Goal: Check status: Check status

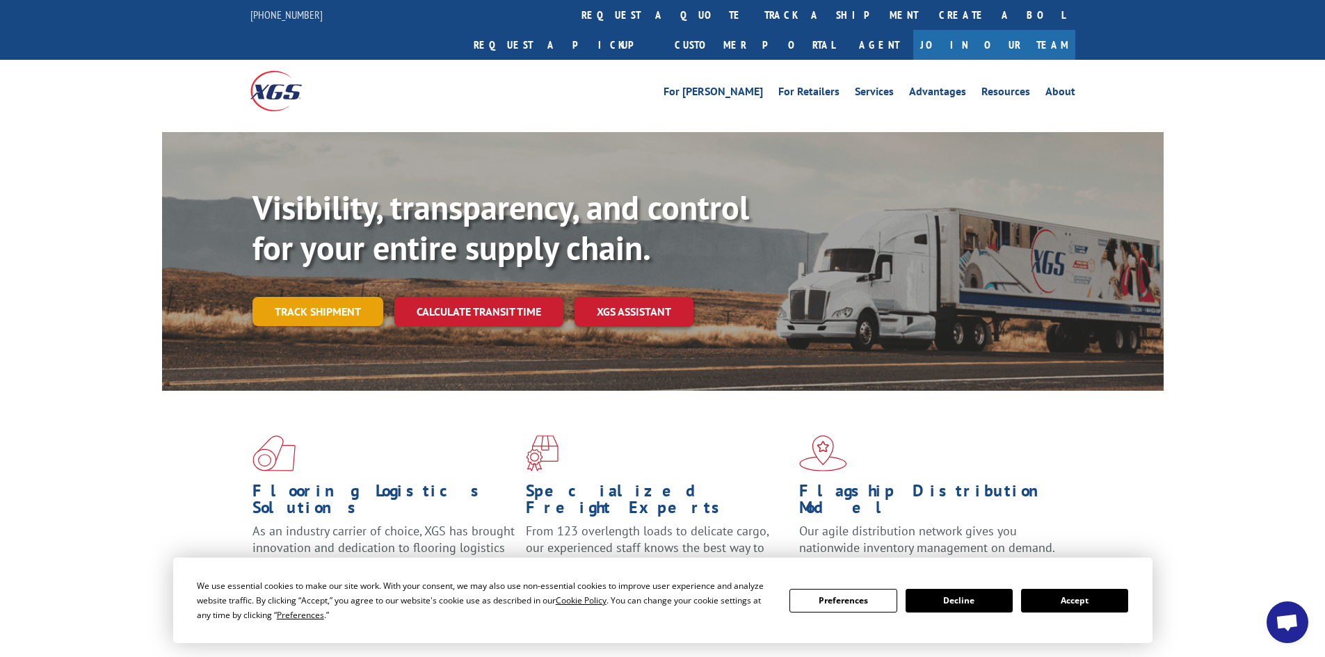
click at [327, 299] on div "Visibility, transparency, and control for your entire supply chain. Track shipm…" at bounding box center [707, 285] width 911 height 194
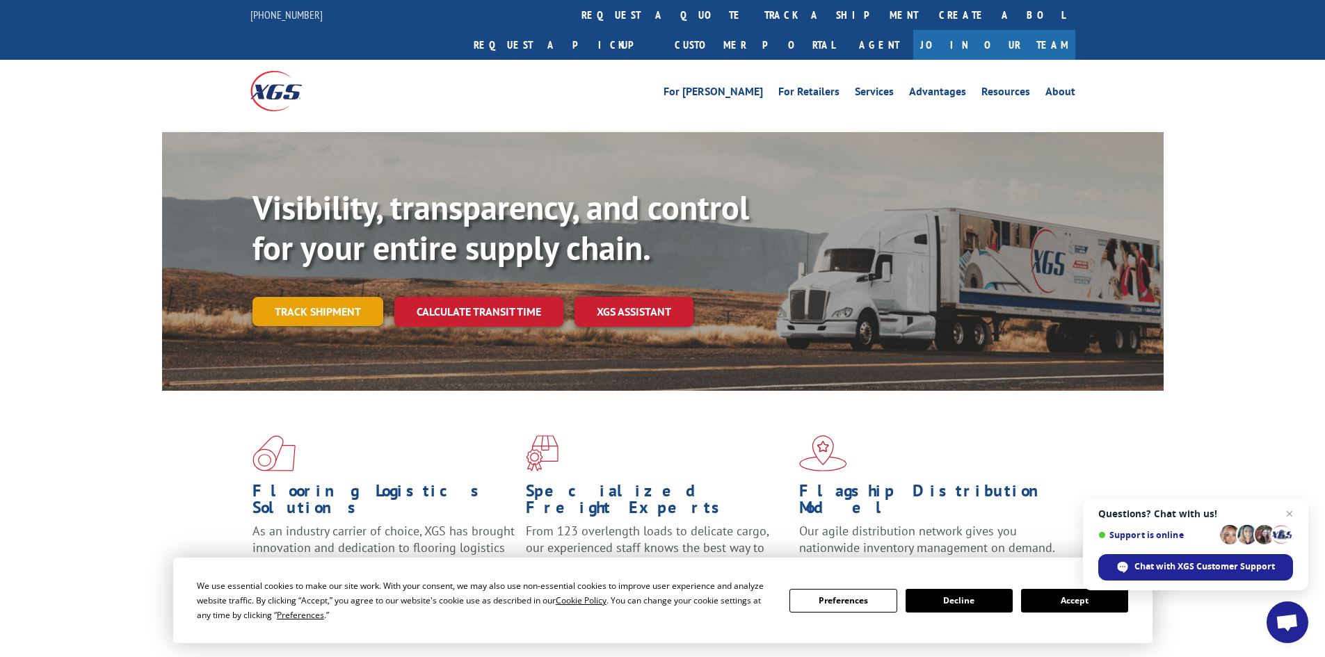
click at [329, 297] on link "Track shipment" at bounding box center [317, 311] width 131 height 29
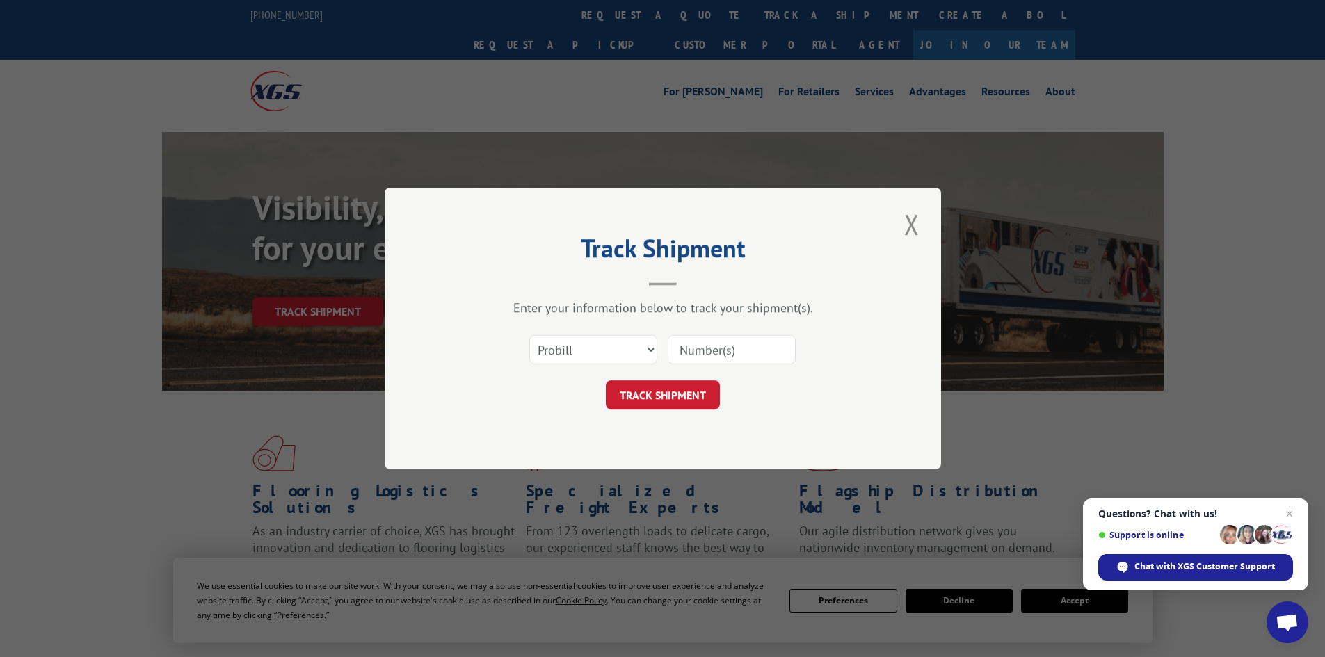
click at [731, 350] on input at bounding box center [731, 349] width 128 height 29
click at [652, 350] on select "Select category... Probill BOL PO" at bounding box center [593, 349] width 128 height 29
click at [745, 352] on input at bounding box center [731, 349] width 128 height 29
type input "15472867"
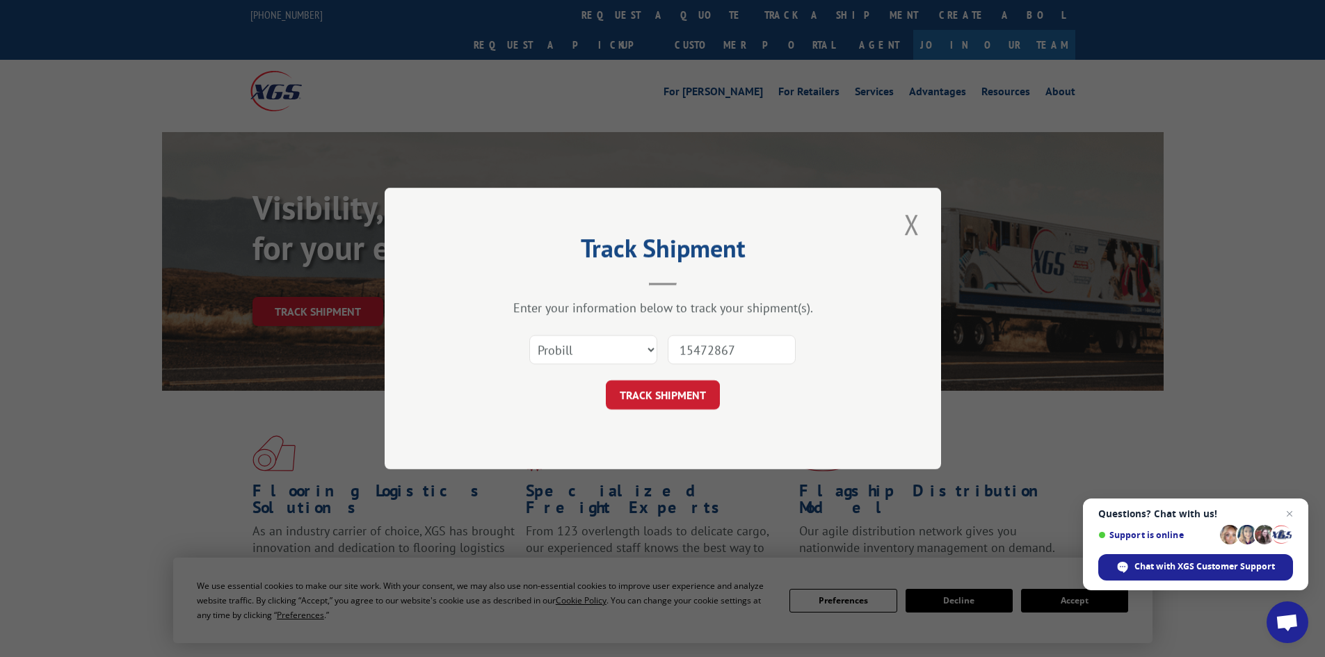
click button "TRACK SHIPMENT" at bounding box center [663, 394] width 114 height 29
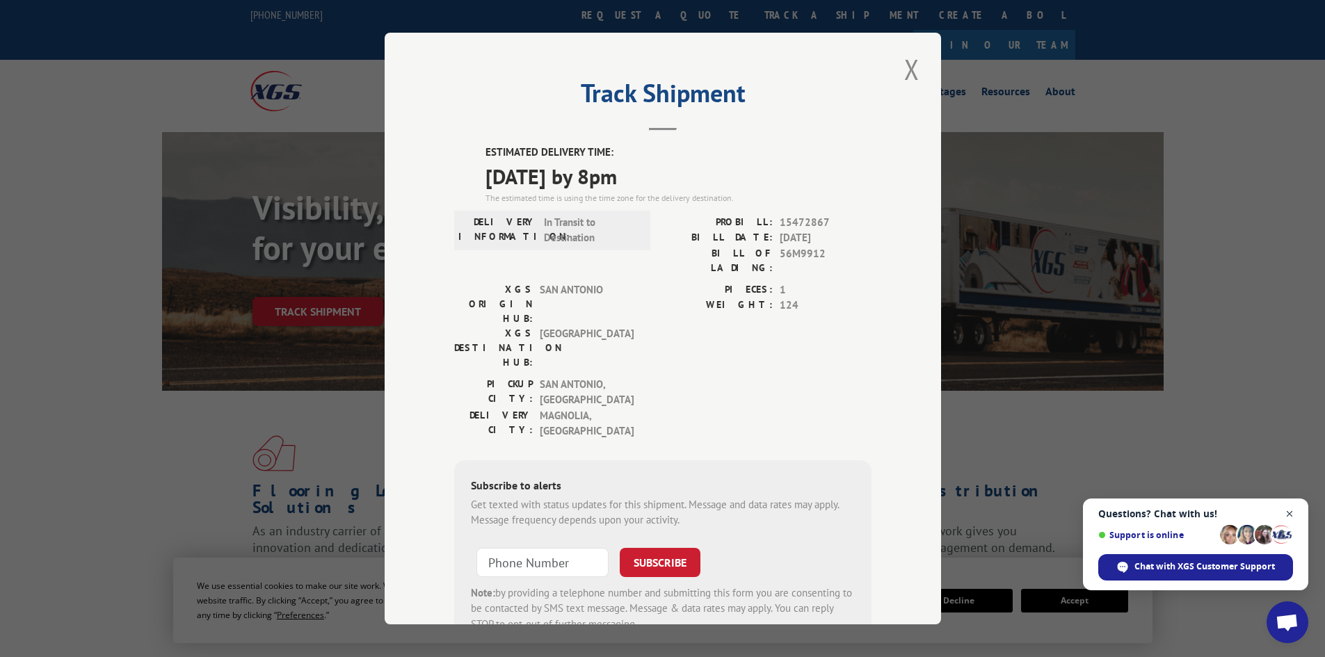
click at [1290, 514] on span "Open chat" at bounding box center [1289, 513] width 17 height 17
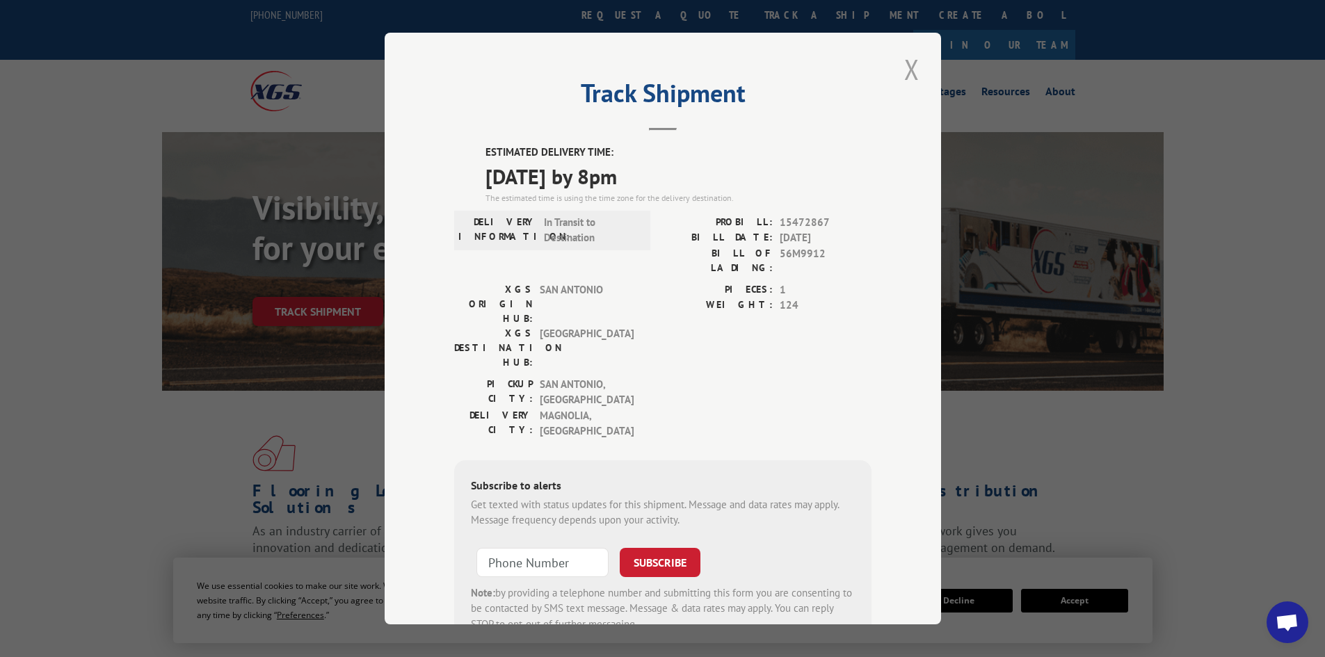
click at [905, 70] on button "Close modal" at bounding box center [912, 69] width 24 height 38
